Goal: Task Accomplishment & Management: Use online tool/utility

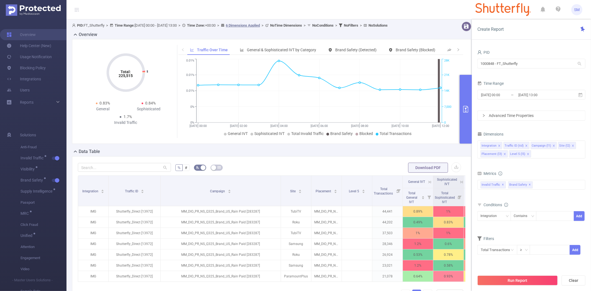
scroll to position [31, 0]
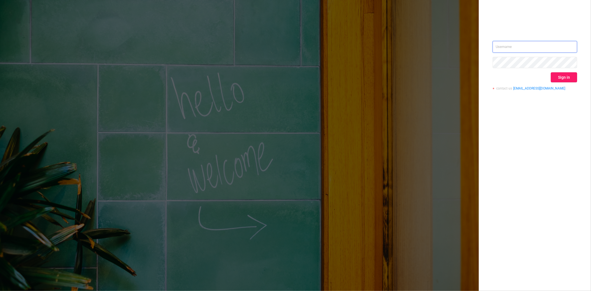
type input "[PERSON_NAME][EMAIL_ADDRESS][DOMAIN_NAME]"
click at [552, 77] on button "Sign in" at bounding box center [564, 77] width 26 height 10
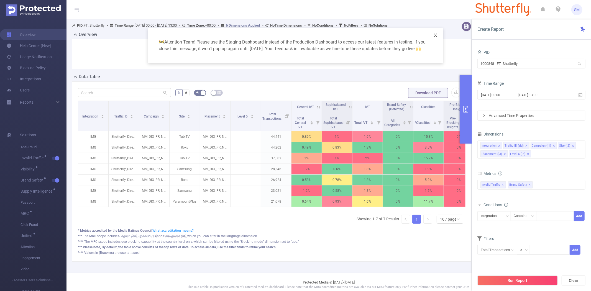
click at [436, 34] on icon "icon: close" at bounding box center [435, 35] width 4 height 4
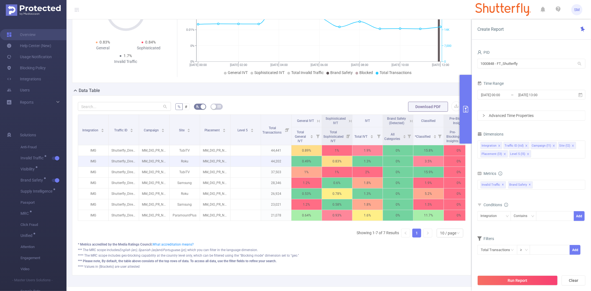
scroll to position [61, 0]
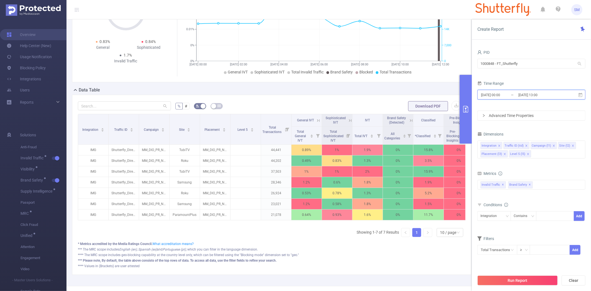
click at [580, 94] on icon at bounding box center [580, 95] width 5 height 5
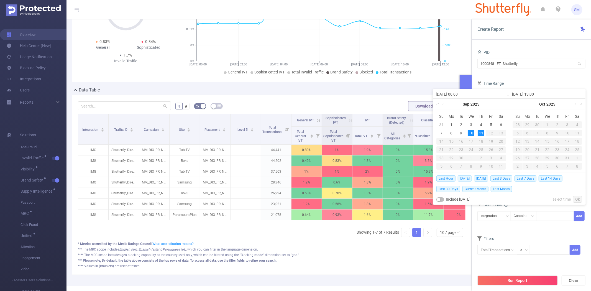
click at [468, 178] on span "[DATE]" at bounding box center [465, 178] width 14 height 6
type input "[DATE] 00:00"
type input "[DATE] 23:59"
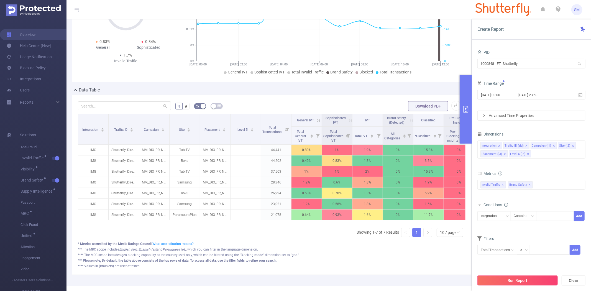
click at [513, 276] on button "Run Report" at bounding box center [517, 280] width 80 height 10
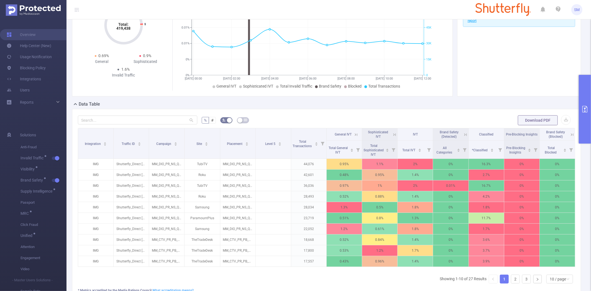
scroll to position [61, 0]
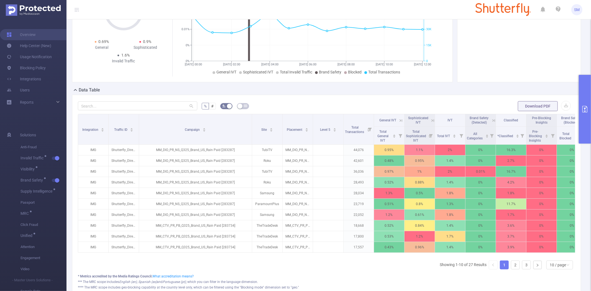
drag, startPoint x: 182, startPoint y: 121, endPoint x: 461, endPoint y: 286, distance: 324.7
click at [255, 120] on tr "Integration Traffic ID Campaign Site Placement Level 5 Total Transactions Gener…" at bounding box center [332, 120] width 509 height 12
click at [536, 267] on icon "icon: right" at bounding box center [537, 264] width 3 height 3
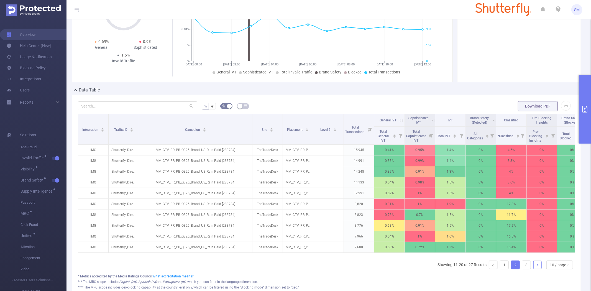
click at [536, 267] on icon "icon: right" at bounding box center [537, 264] width 3 height 3
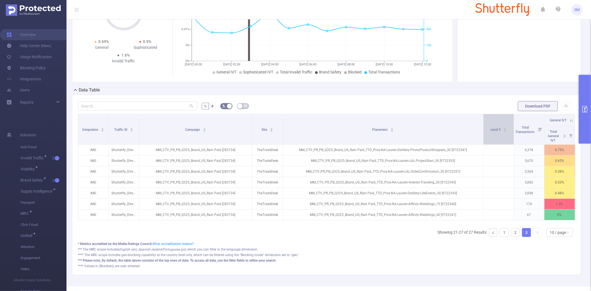
drag, startPoint x: 312, startPoint y: 120, endPoint x: 482, endPoint y: 119, distance: 170.1
click at [482, 119] on span at bounding box center [483, 129] width 3 height 30
click at [511, 237] on link "2" at bounding box center [515, 232] width 8 height 8
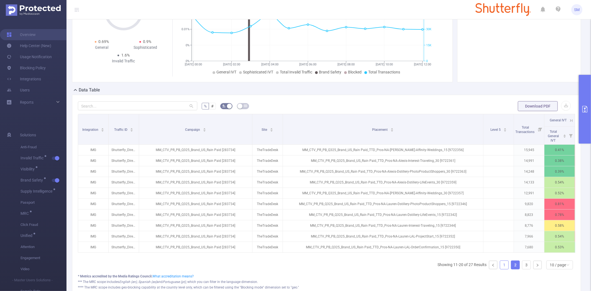
click at [500, 269] on link "1" at bounding box center [504, 265] width 8 height 8
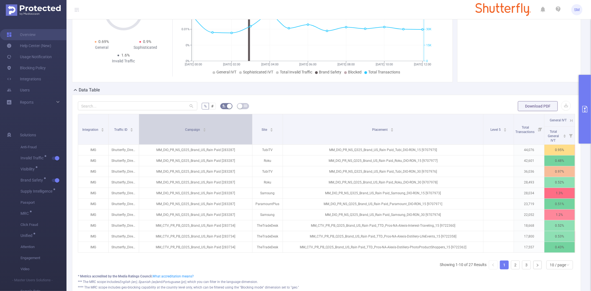
click at [206, 132] on div "Campaign" at bounding box center [195, 129] width 21 height 6
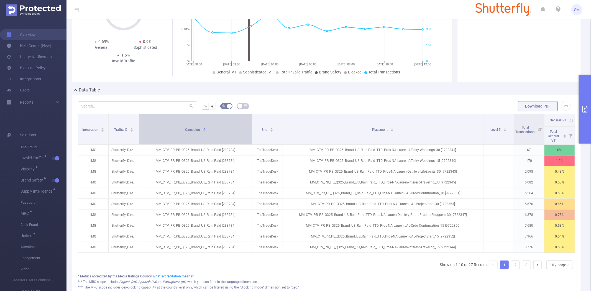
click at [206, 132] on div "Campaign" at bounding box center [195, 129] width 21 height 6
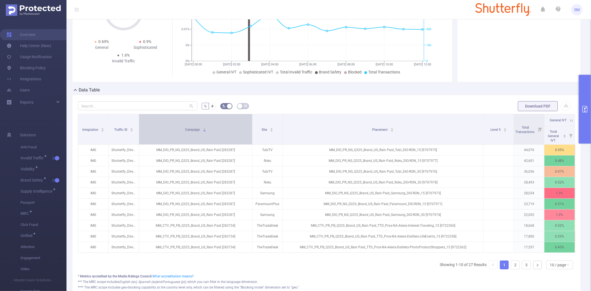
click at [206, 132] on div "Campaign" at bounding box center [195, 129] width 21 height 6
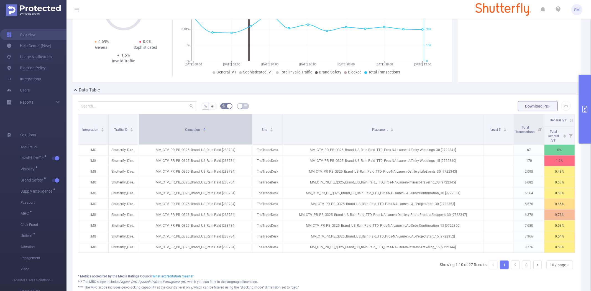
click at [206, 132] on div "Campaign" at bounding box center [195, 129] width 21 height 6
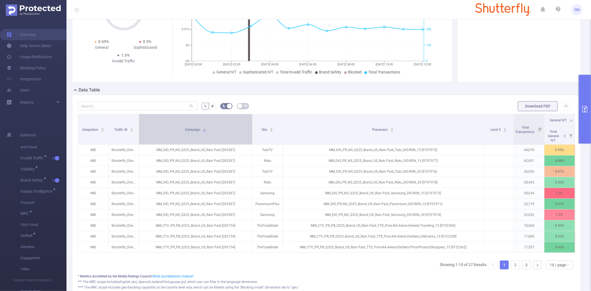
click at [206, 132] on div "Campaign" at bounding box center [195, 129] width 21 height 6
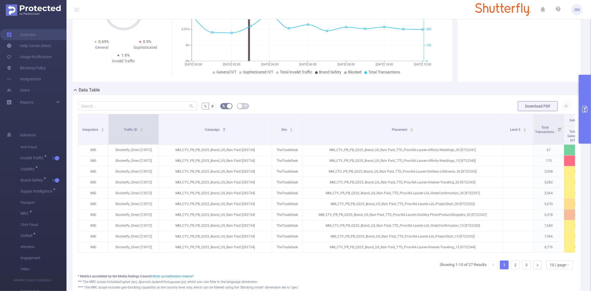
drag, startPoint x: 139, startPoint y: 119, endPoint x: 158, endPoint y: 118, distance: 19.7
click at [158, 118] on span at bounding box center [158, 129] width 3 height 30
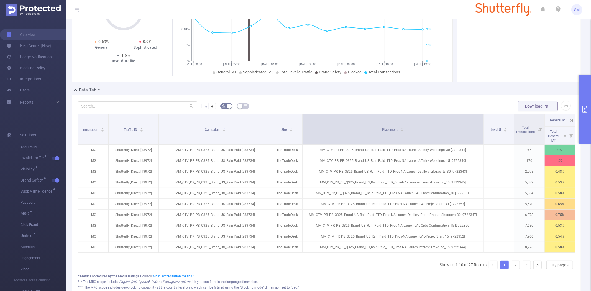
drag, startPoint x: 502, startPoint y: 118, endPoint x: 483, endPoint y: 120, distance: 19.4
click at [483, 120] on span at bounding box center [483, 129] width 3 height 30
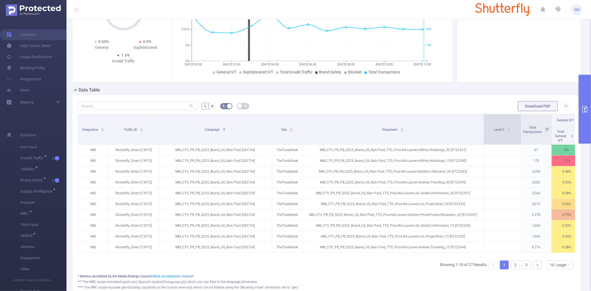
drag, startPoint x: 512, startPoint y: 119, endPoint x: 519, endPoint y: 119, distance: 6.9
click at [519, 119] on span at bounding box center [520, 129] width 3 height 30
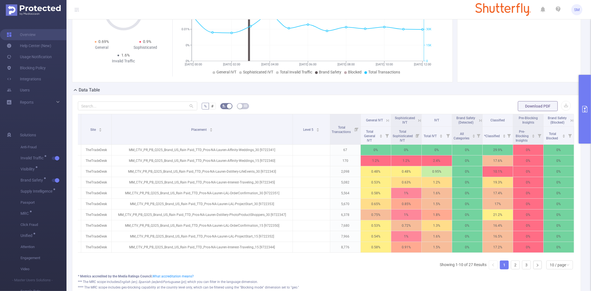
scroll to position [0, 0]
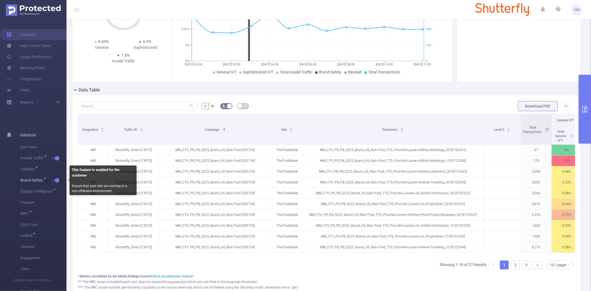
click at [54, 179] on span "button" at bounding box center [56, 180] width 7 height 3
